Goal: Task Accomplishment & Management: Use online tool/utility

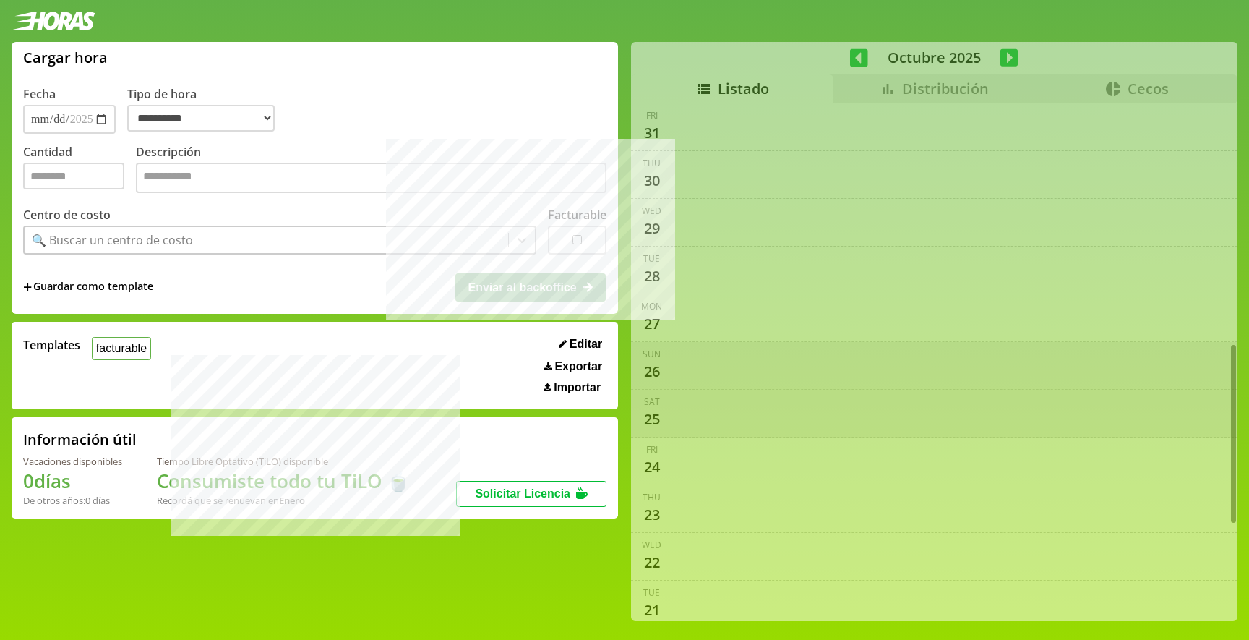
select select "**********"
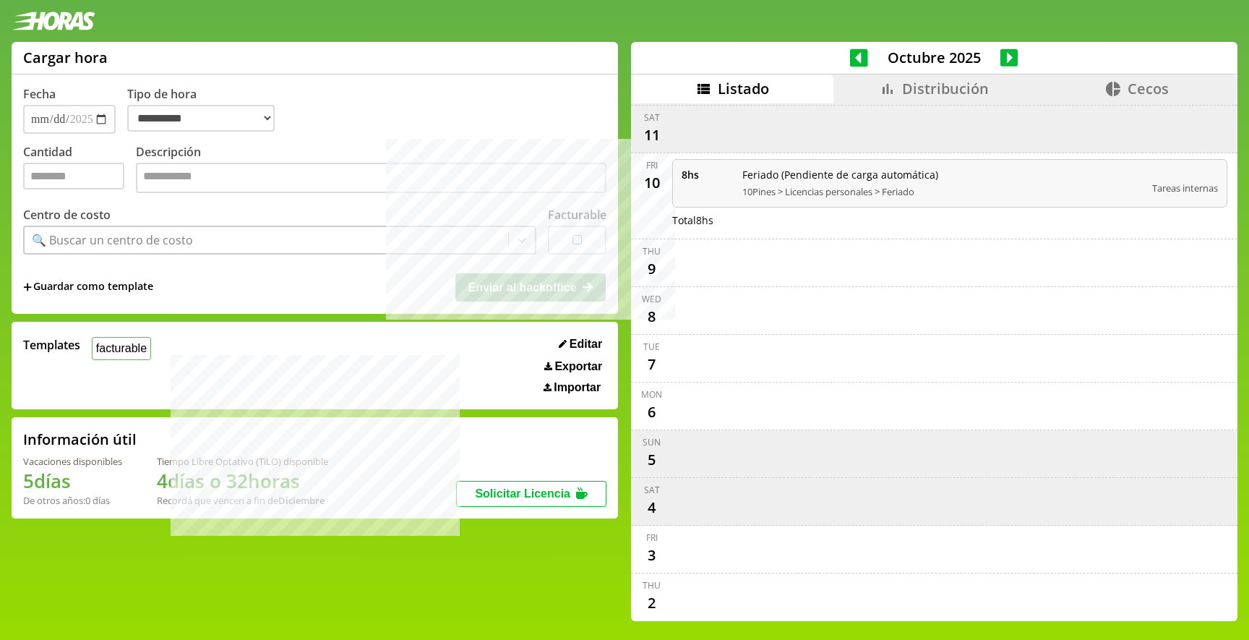
click at [30, 486] on h1 "5 días" at bounding box center [72, 481] width 99 height 26
click at [7, 473] on div "**********" at bounding box center [624, 337] width 1249 height 590
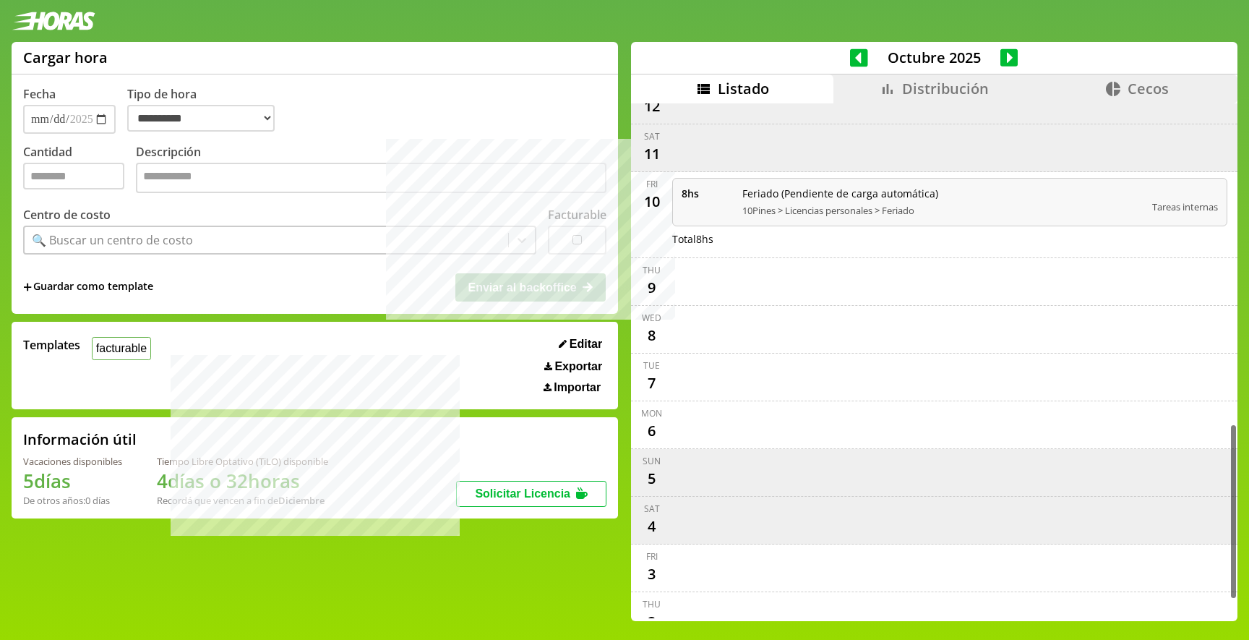
scroll to position [935, 0]
drag, startPoint x: 159, startPoint y: 482, endPoint x: 304, endPoint y: 484, distance: 145.3
click at [304, 484] on h1 "4 días o 32 horas" at bounding box center [242, 481] width 171 height 26
click at [311, 488] on h1 "4 días o 32 horas" at bounding box center [242, 481] width 171 height 26
click at [199, 480] on h1 "4 días o 32 horas" at bounding box center [242, 481] width 171 height 26
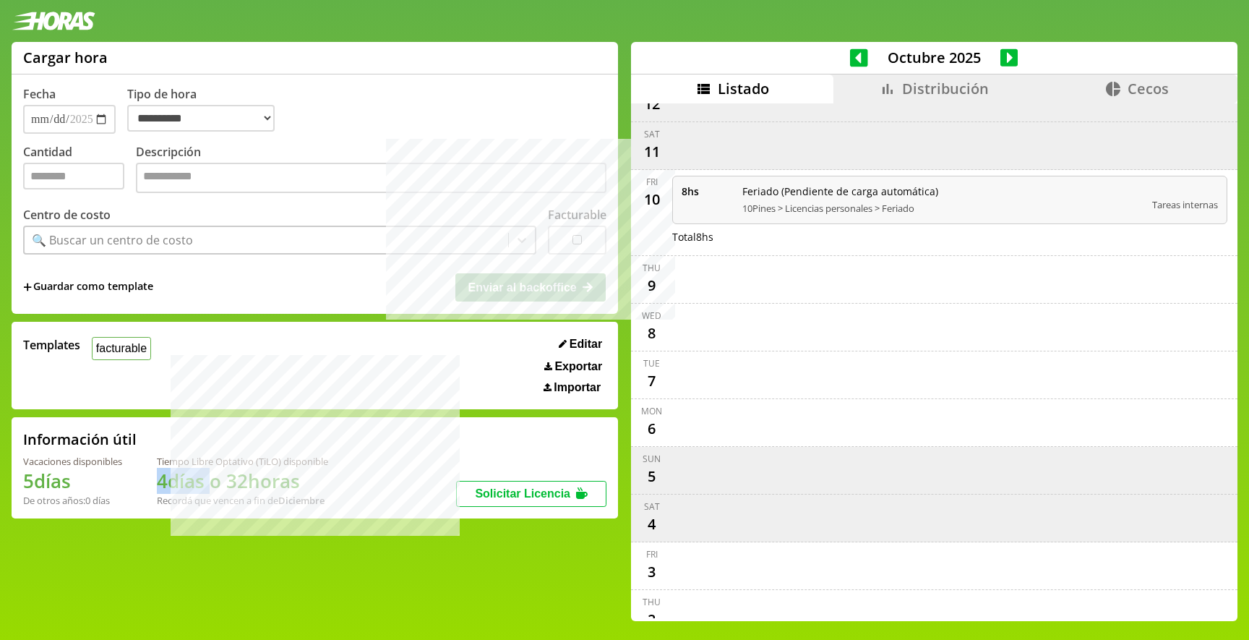
drag, startPoint x: 199, startPoint y: 480, endPoint x: 159, endPoint y: 479, distance: 40.5
click at [159, 479] on h1 "4 días o 32 horas" at bounding box center [242, 481] width 171 height 26
click at [313, 503] on b "Diciembre" at bounding box center [301, 500] width 46 height 13
click at [338, 488] on div "Vacaciones disponibles 5 días De otros años: 0 días Tiempo Libre Optativo (TiLO…" at bounding box center [239, 481] width 433 height 52
